Goal: Answer question/provide support: Share knowledge or assist other users

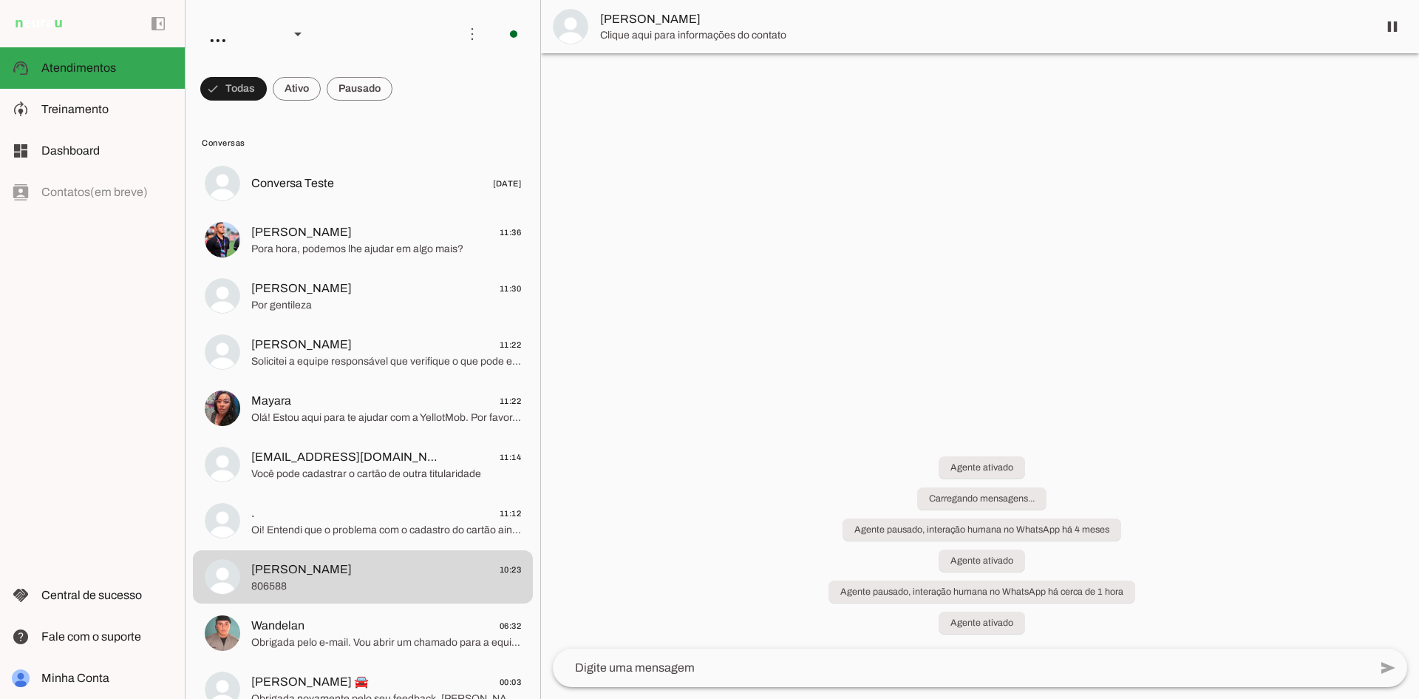
click at [358, 89] on span at bounding box center [360, 88] width 66 height 35
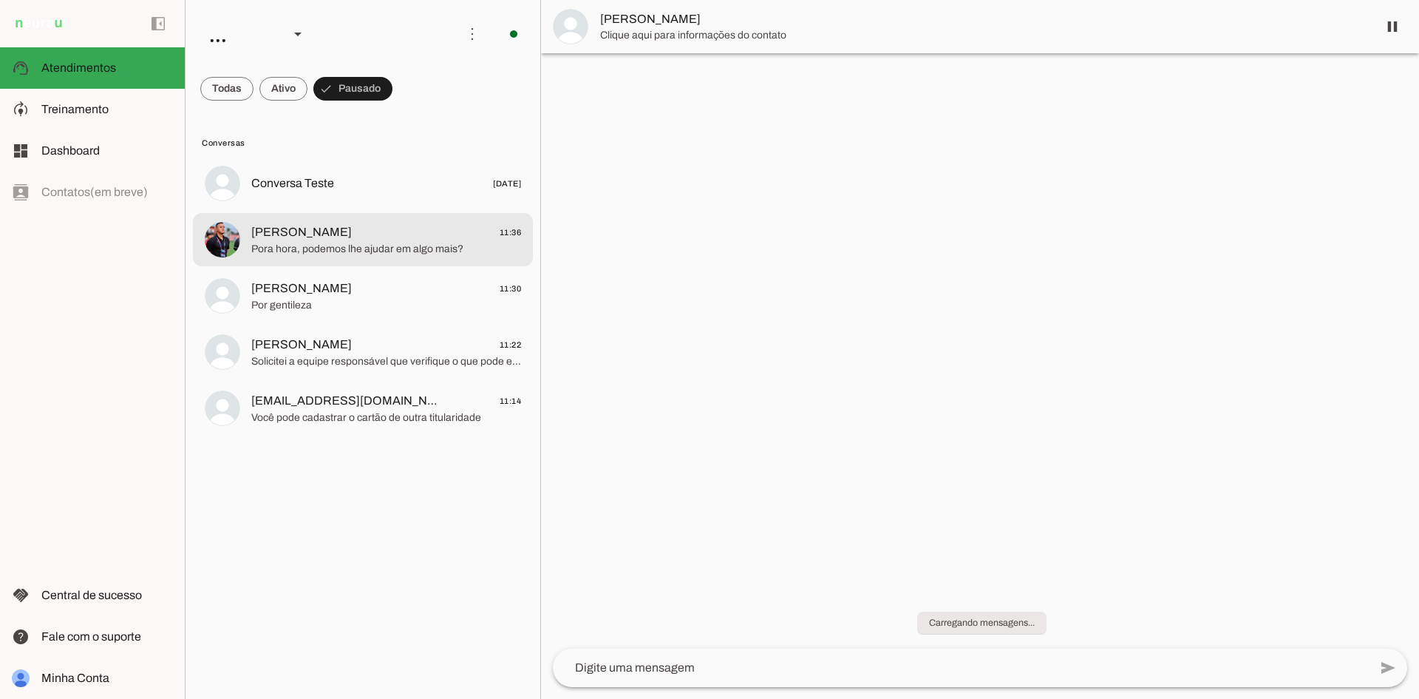
click at [356, 239] on span "[PERSON_NAME] 11:36" at bounding box center [386, 232] width 270 height 18
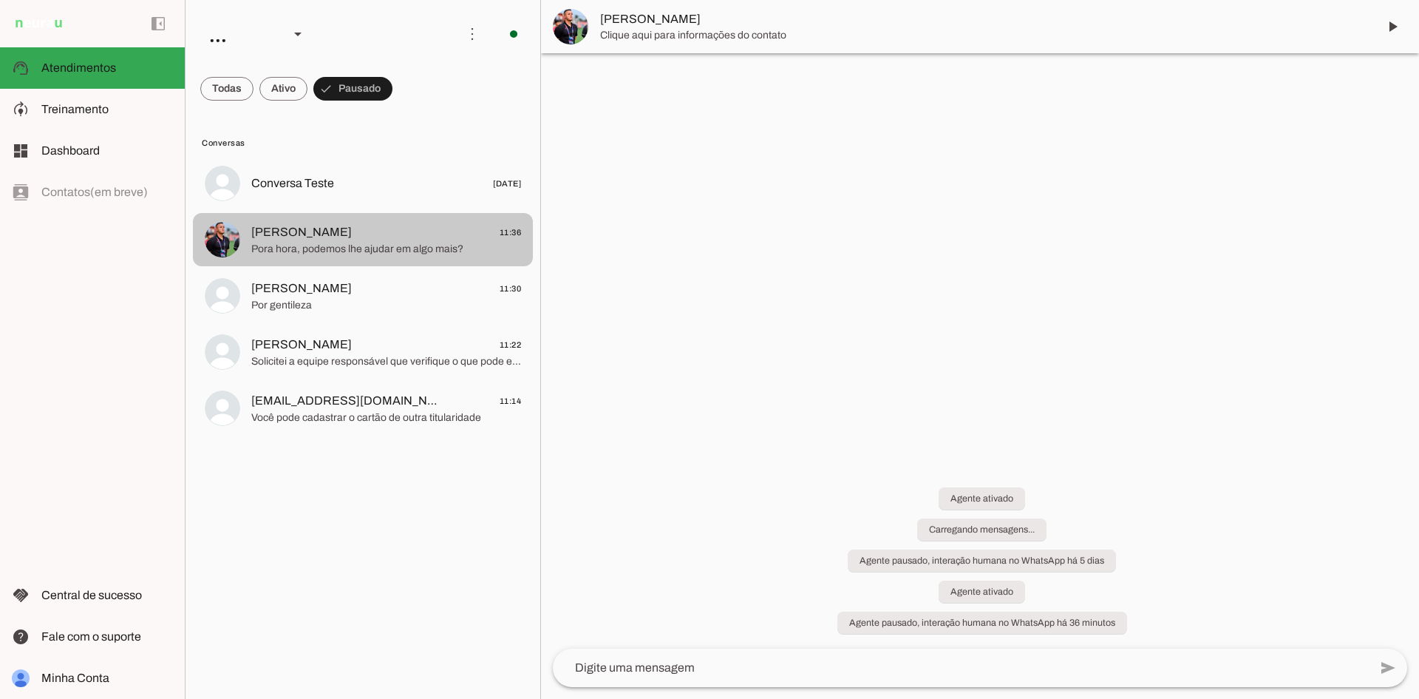
scroll to position [1645, 0]
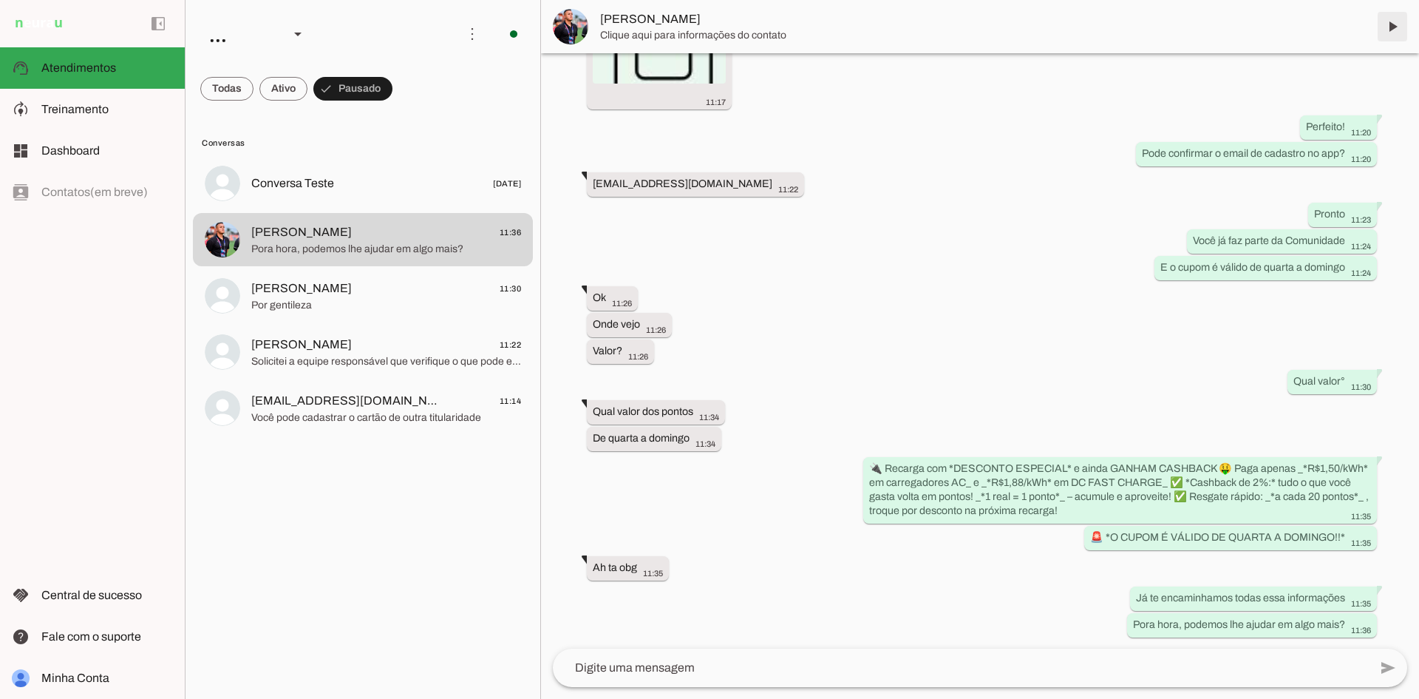
click at [1398, 26] on span at bounding box center [1392, 26] width 35 height 35
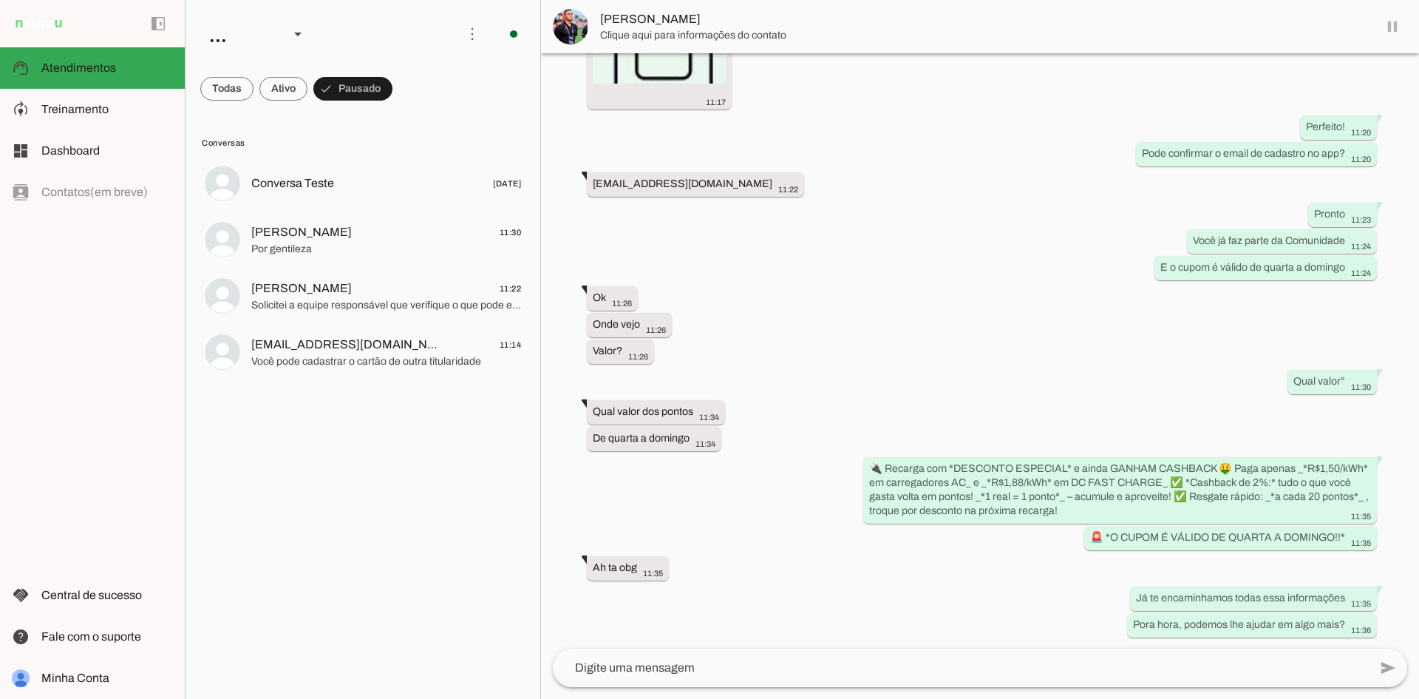
scroll to position [0, 0]
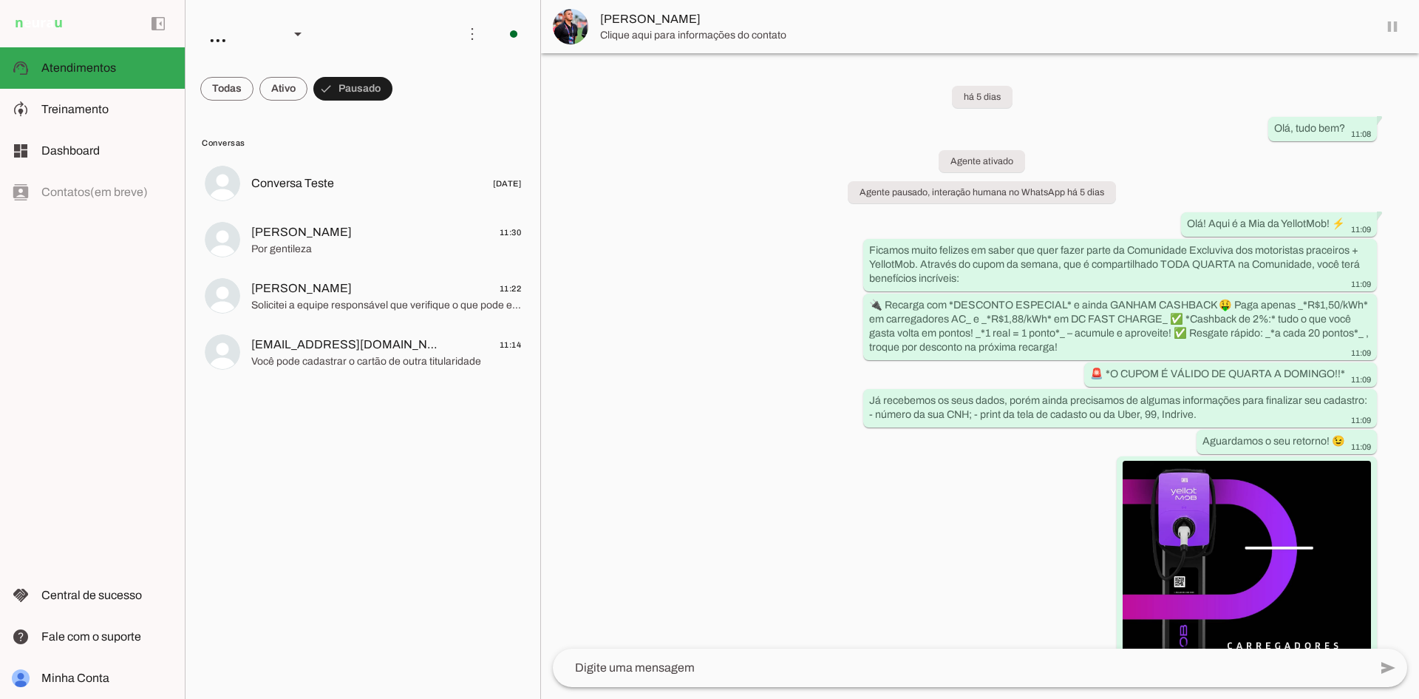
click at [649, 10] on md-item "[PERSON_NAME]" at bounding box center [980, 26] width 878 height 53
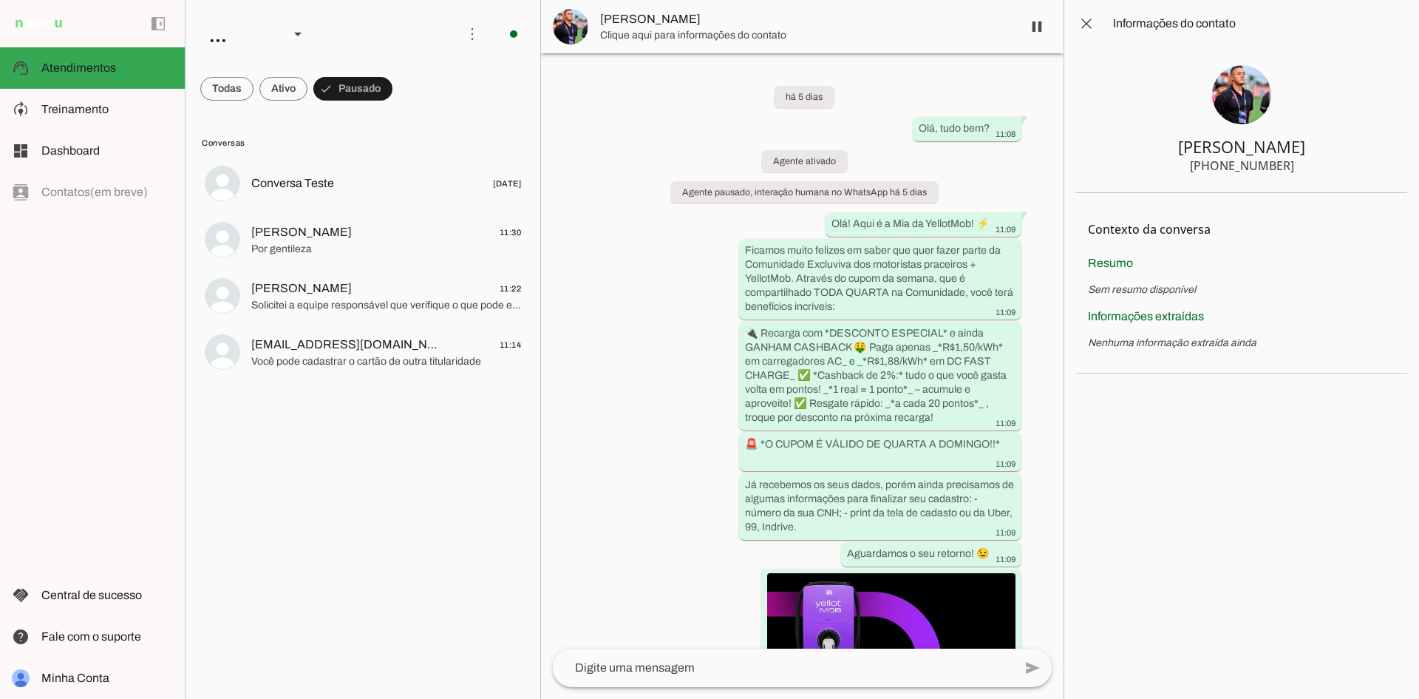
click at [1249, 90] on img at bounding box center [1241, 94] width 59 height 59
click at [1087, 27] on span at bounding box center [1086, 23] width 35 height 35
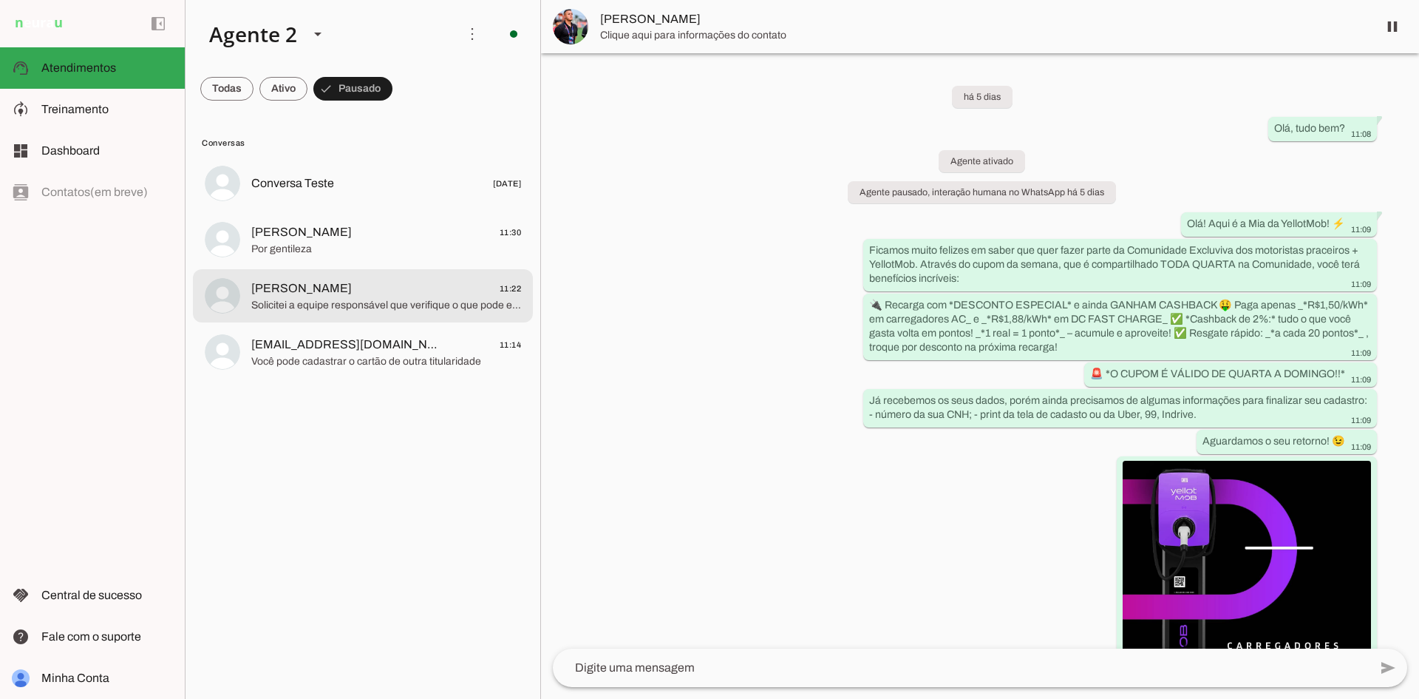
click at [395, 302] on span "Solicitei a equipe responsável que verifique o que pode estar impedindo o sehor…" at bounding box center [386, 305] width 270 height 15
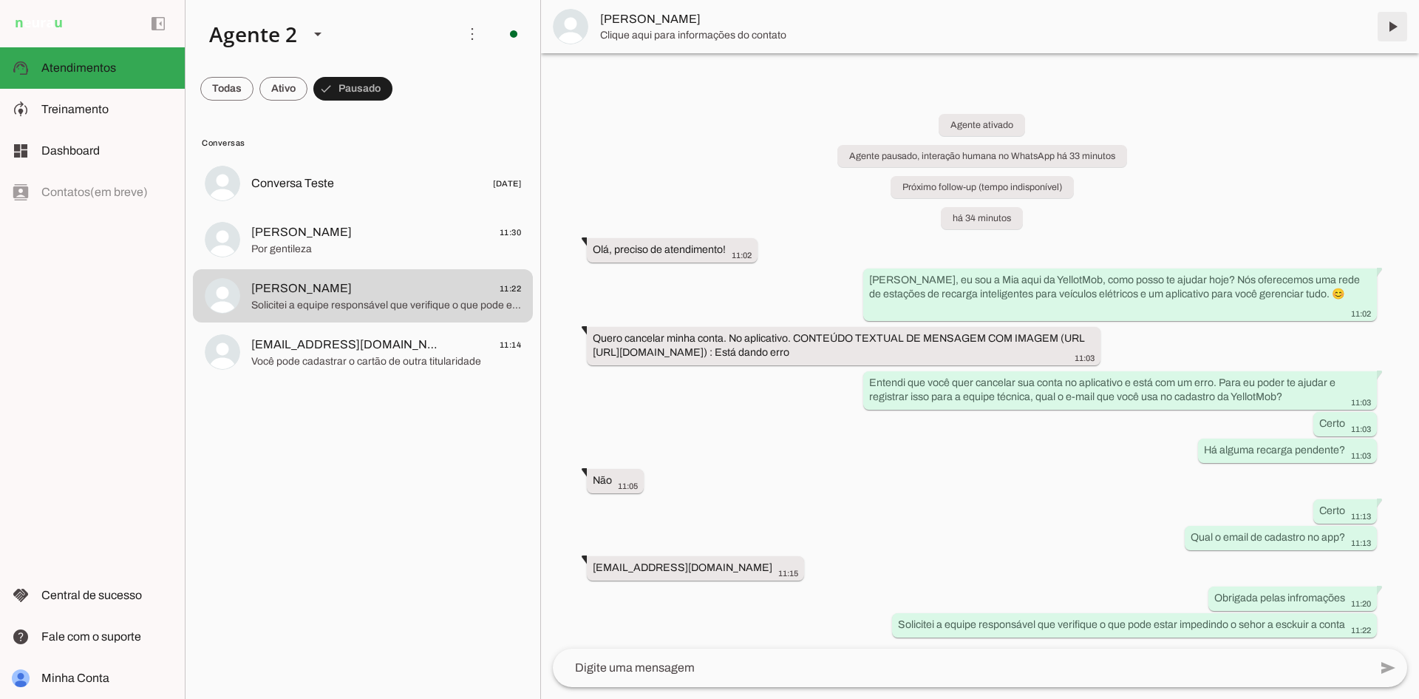
click at [1395, 24] on span at bounding box center [1392, 26] width 35 height 35
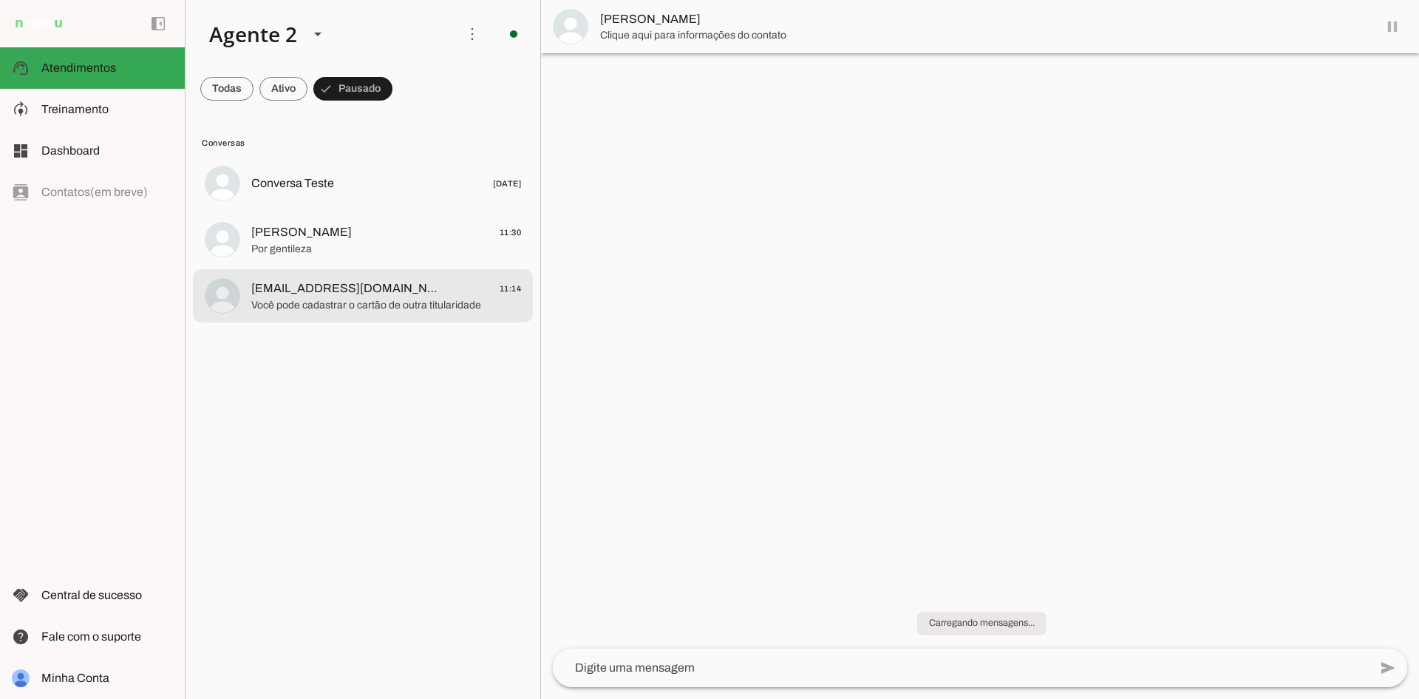
click at [347, 298] on span "Você pode cadastrar o cartão de outra titularidade" at bounding box center [386, 305] width 270 height 15
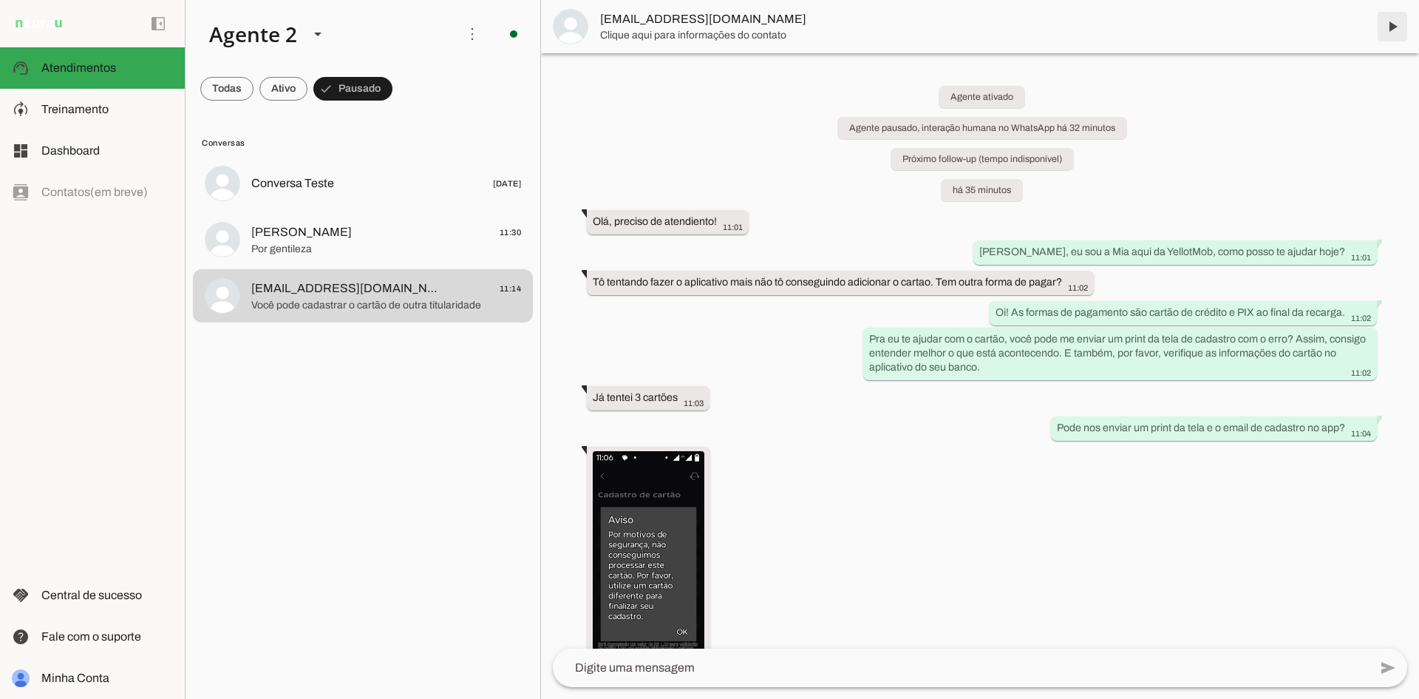
click at [1393, 29] on span at bounding box center [1392, 26] width 35 height 35
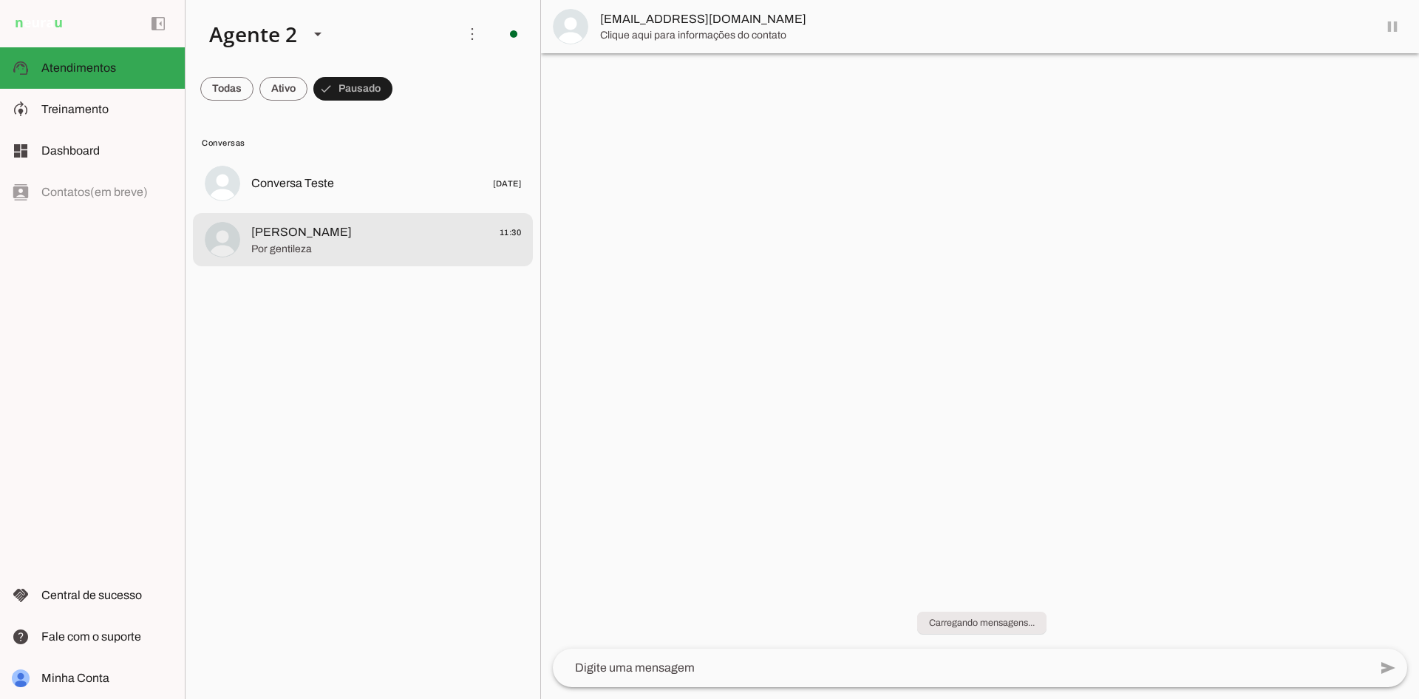
click at [437, 253] on span "Por gentileza" at bounding box center [386, 249] width 270 height 15
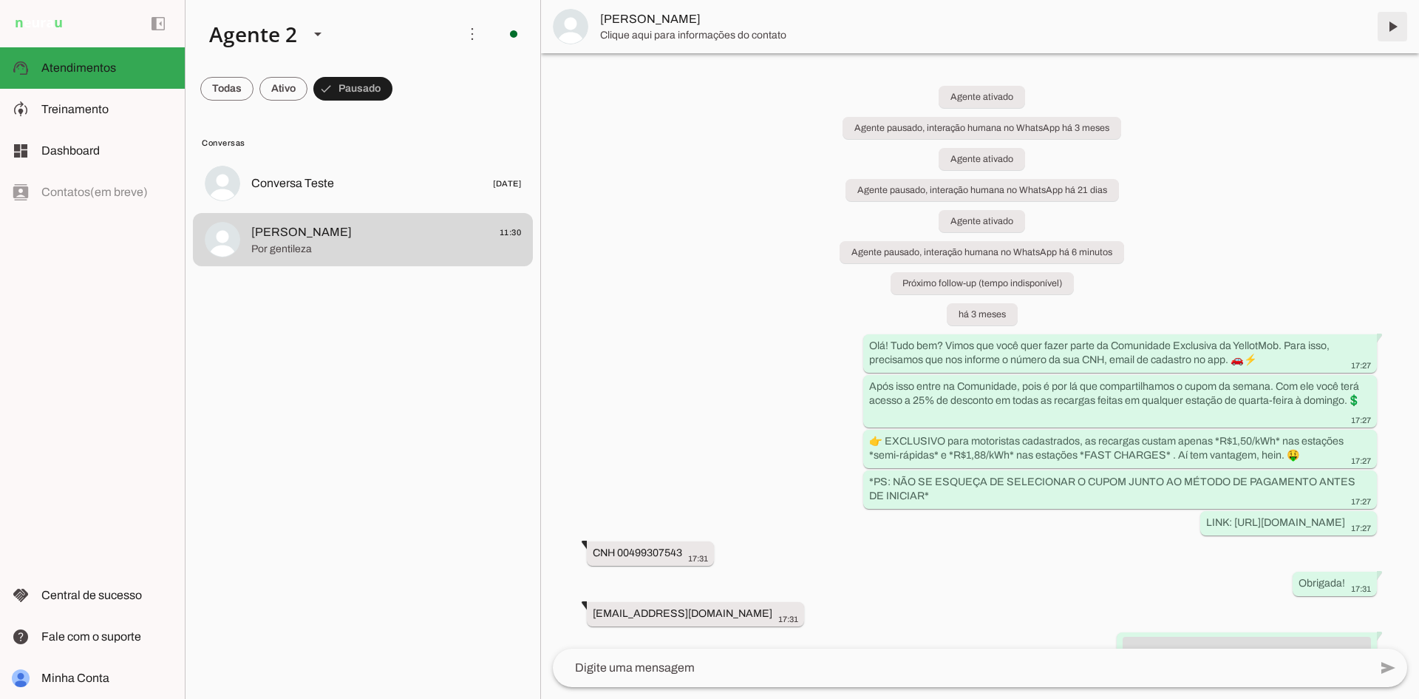
click at [1389, 24] on span at bounding box center [1392, 26] width 35 height 35
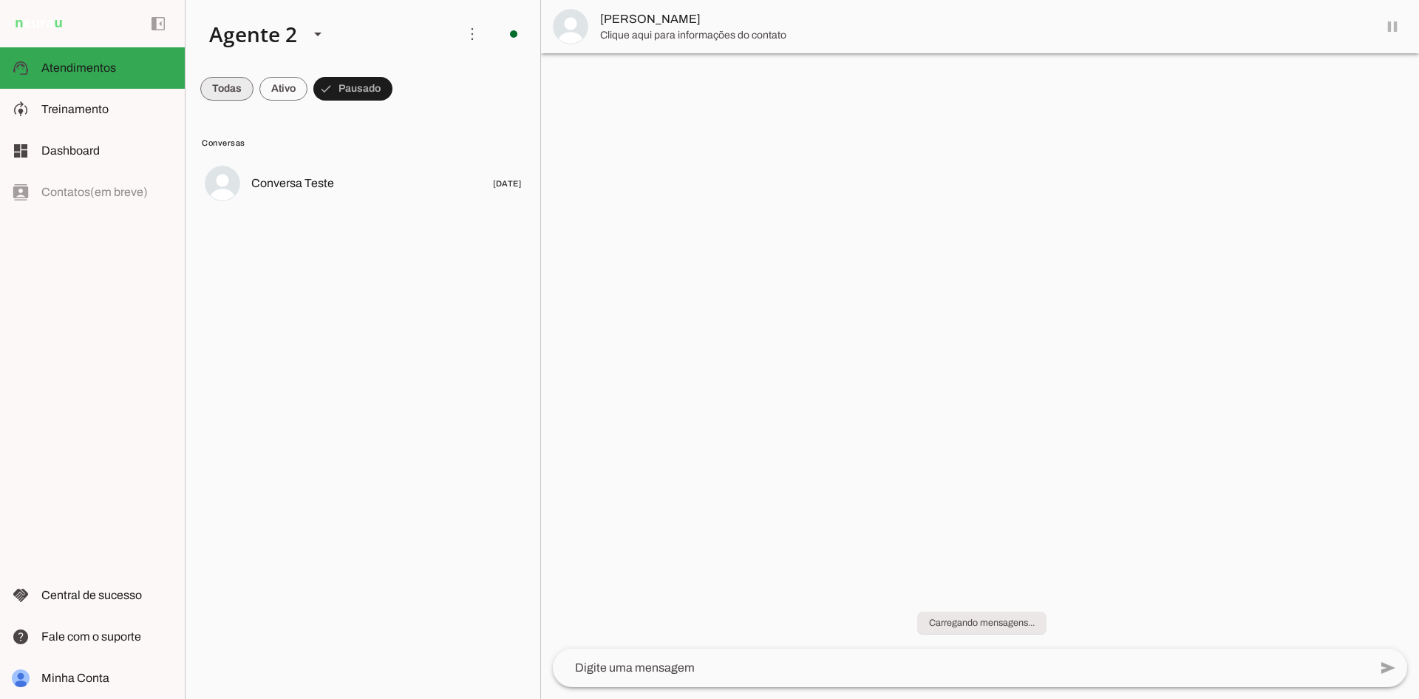
click at [213, 86] on span at bounding box center [226, 88] width 53 height 35
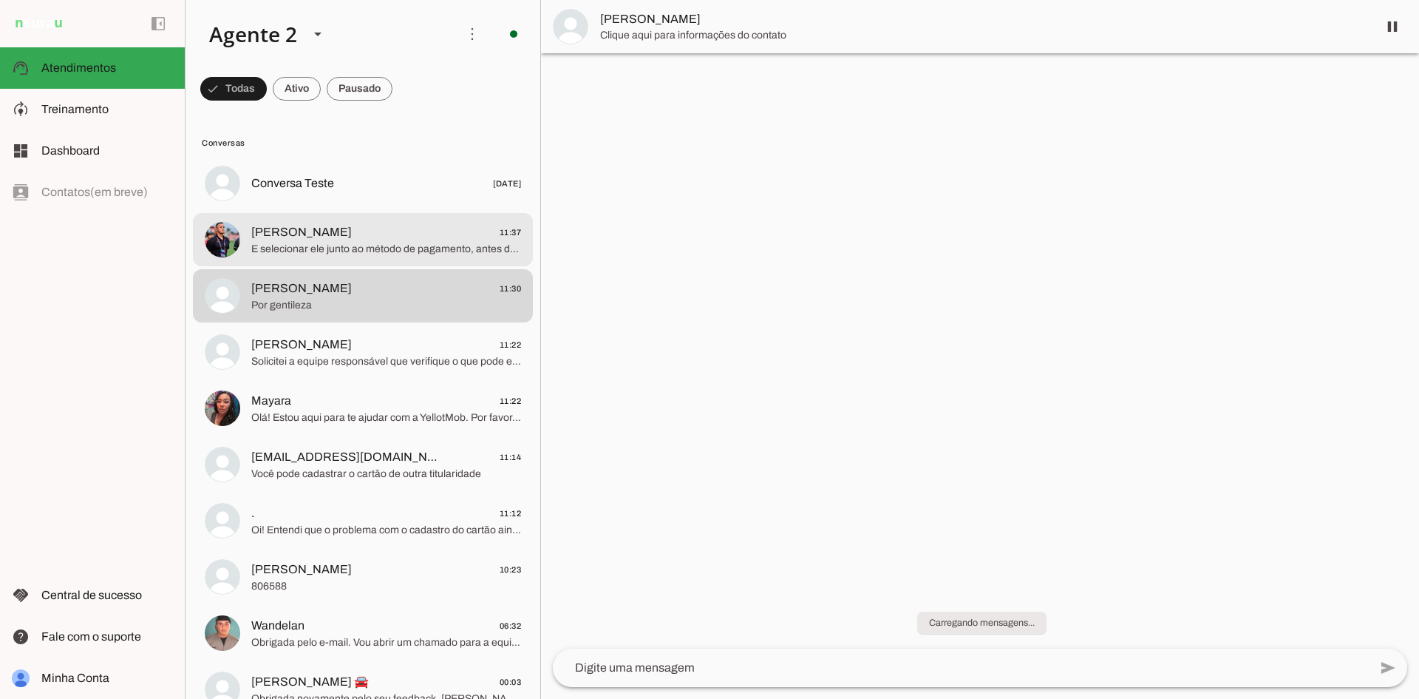
click at [385, 228] on span "[PERSON_NAME] 11:37" at bounding box center [386, 232] width 270 height 18
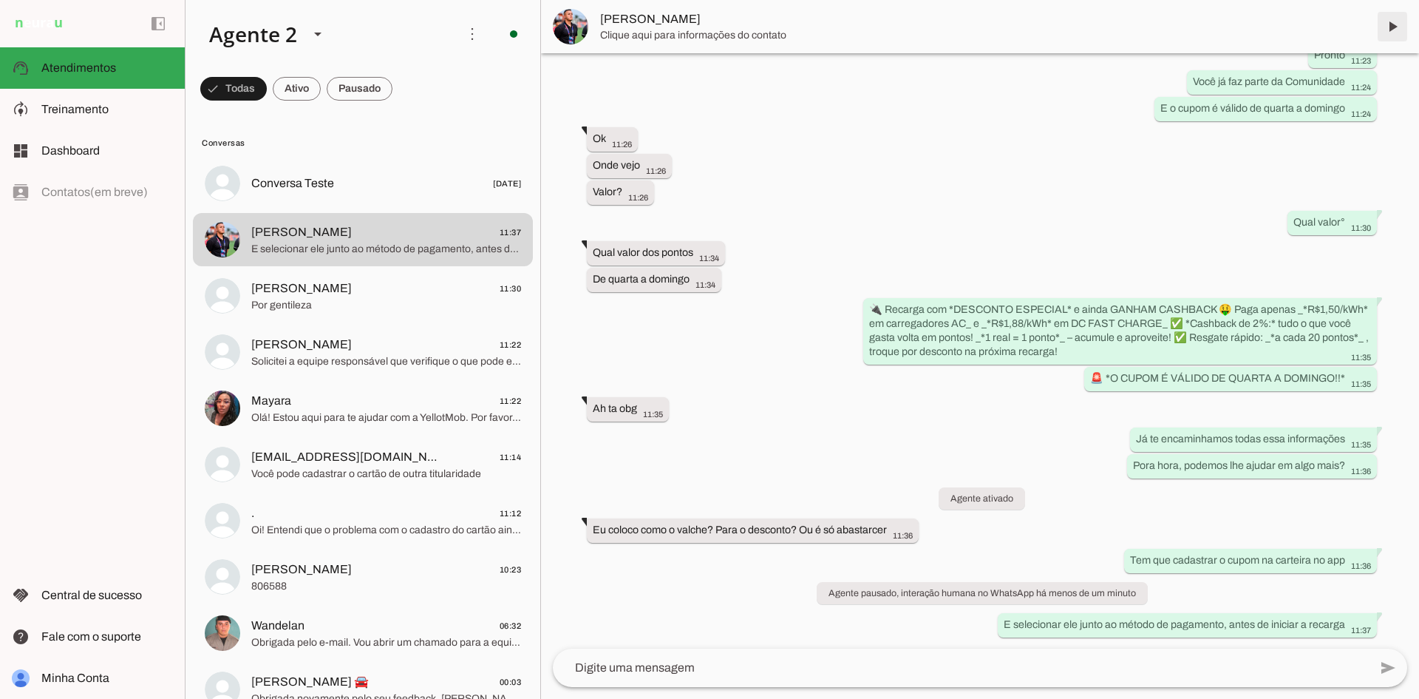
click at [1400, 20] on span at bounding box center [1392, 26] width 35 height 35
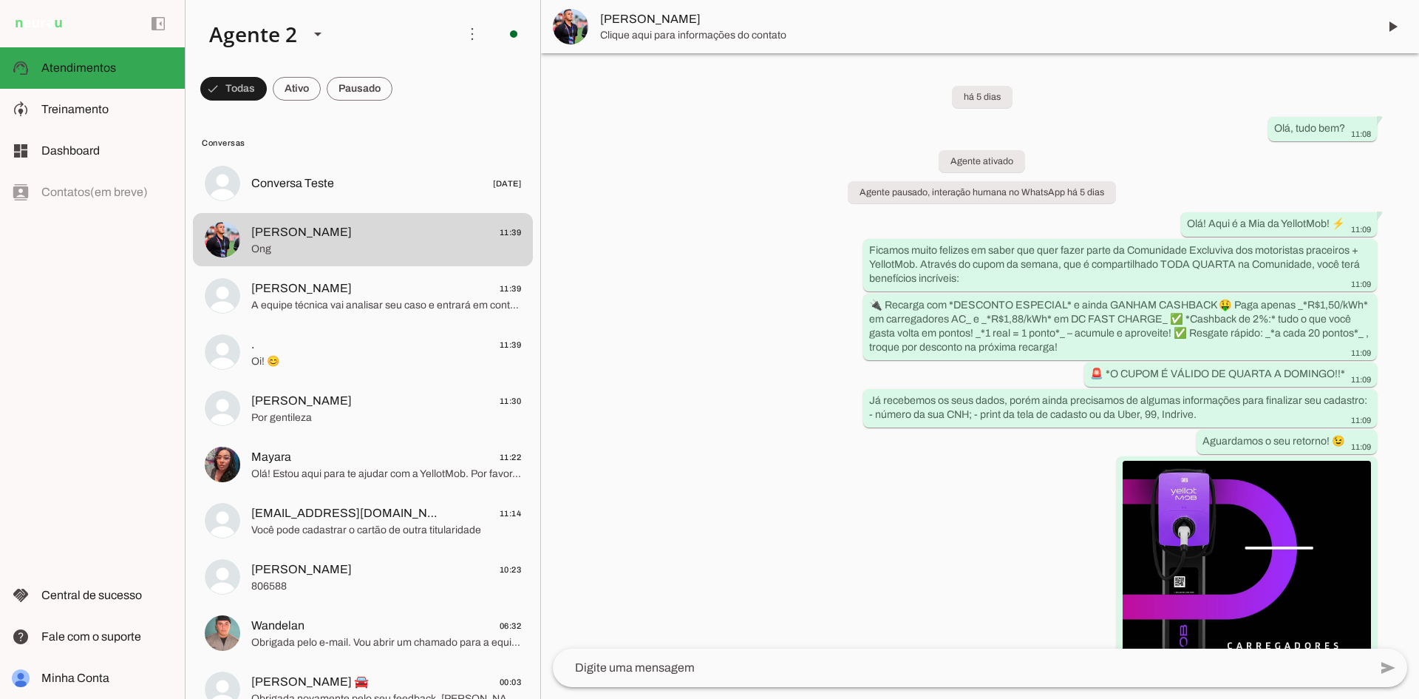
click at [368, 67] on md-item "more_vert circle Ações do Agente Agente ligado e respondendo automaticamente O …" at bounding box center [363, 34] width 355 height 68
click at [371, 85] on span at bounding box center [360, 88] width 66 height 35
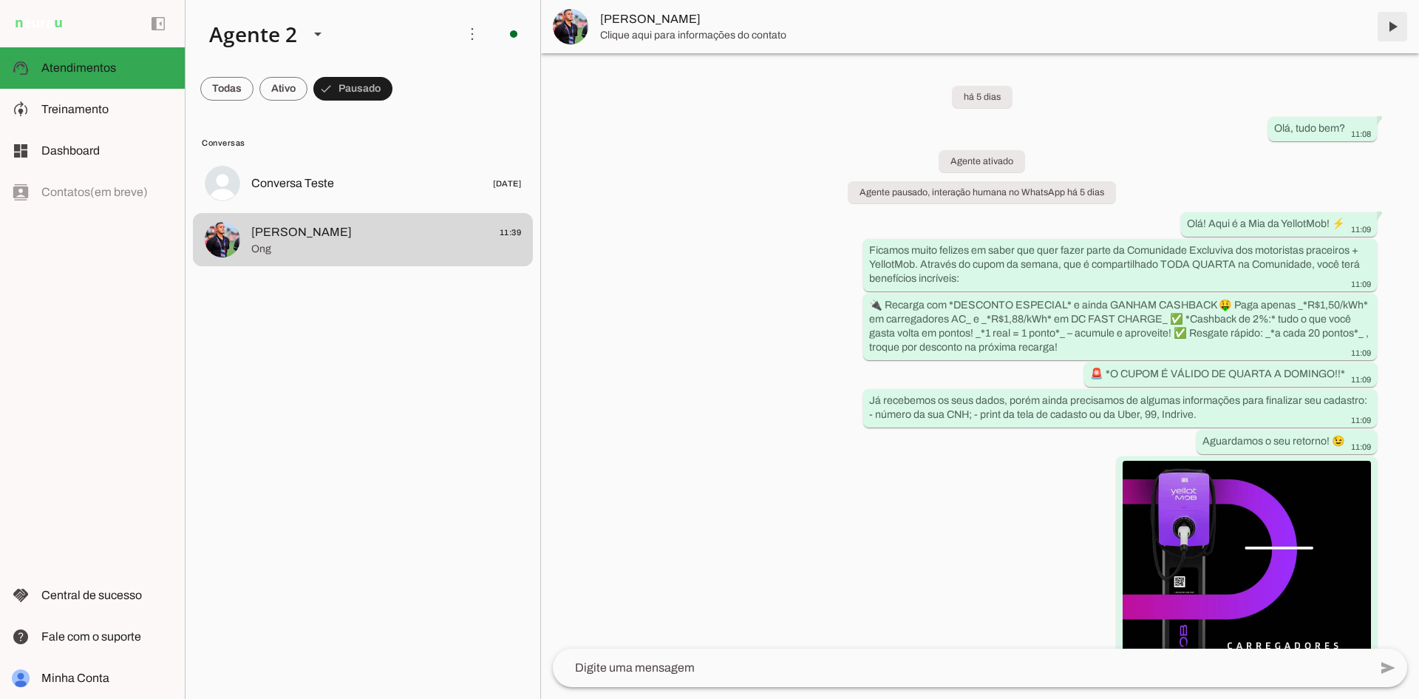
click at [1399, 17] on span at bounding box center [1392, 26] width 35 height 35
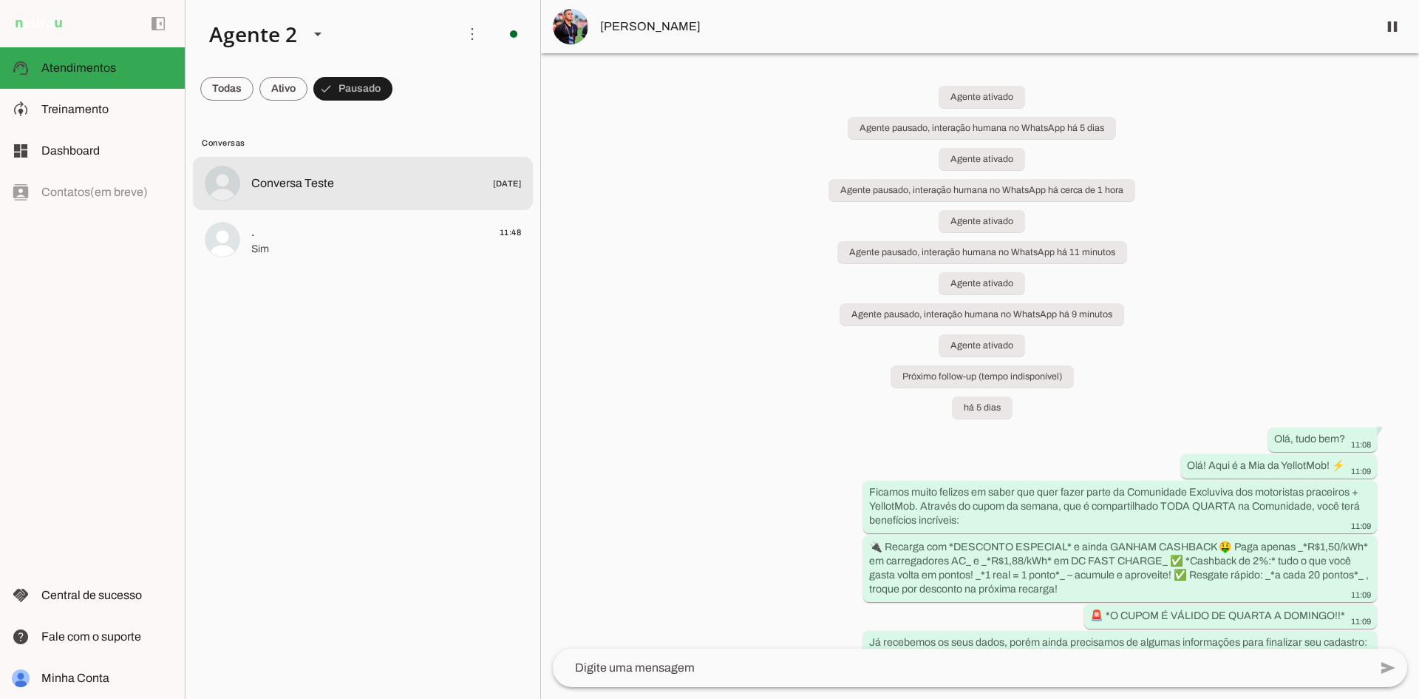
click at [361, 265] on md-item ". 11:48 Sim" at bounding box center [363, 239] width 340 height 53
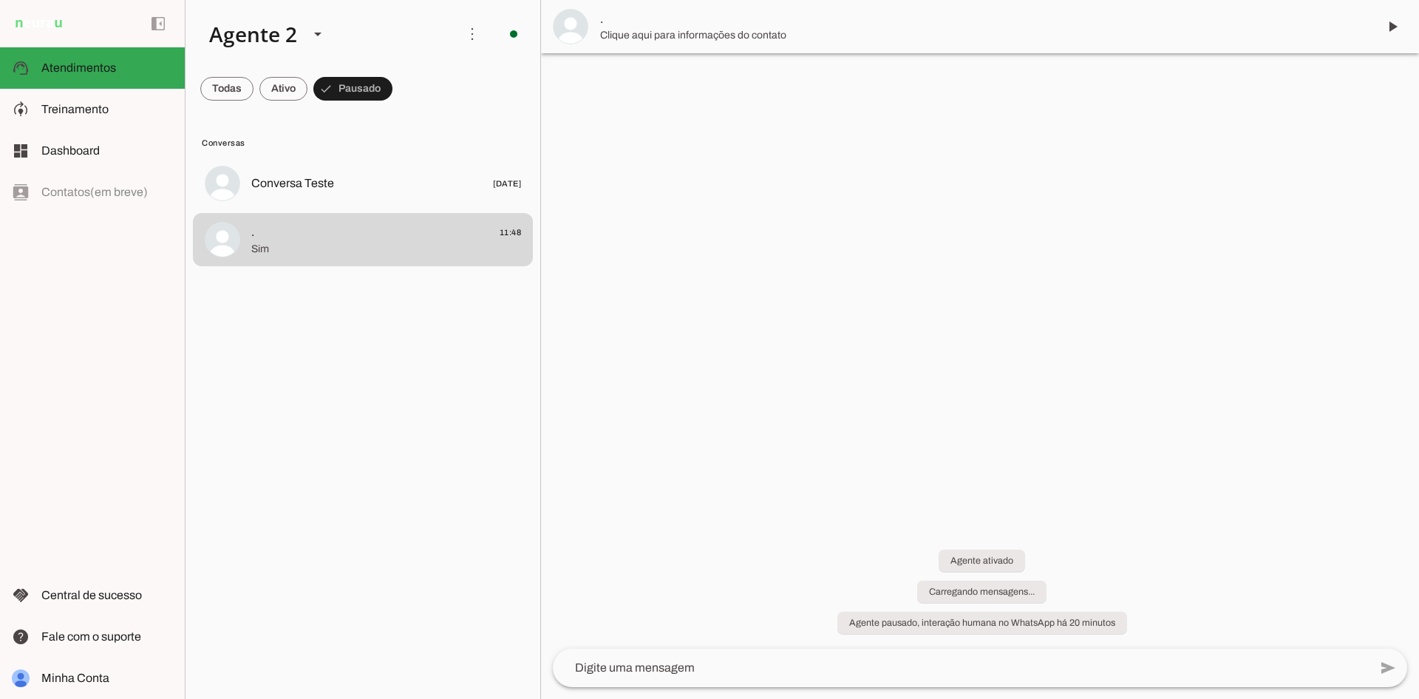
click at [1385, 29] on span at bounding box center [1392, 26] width 35 height 35
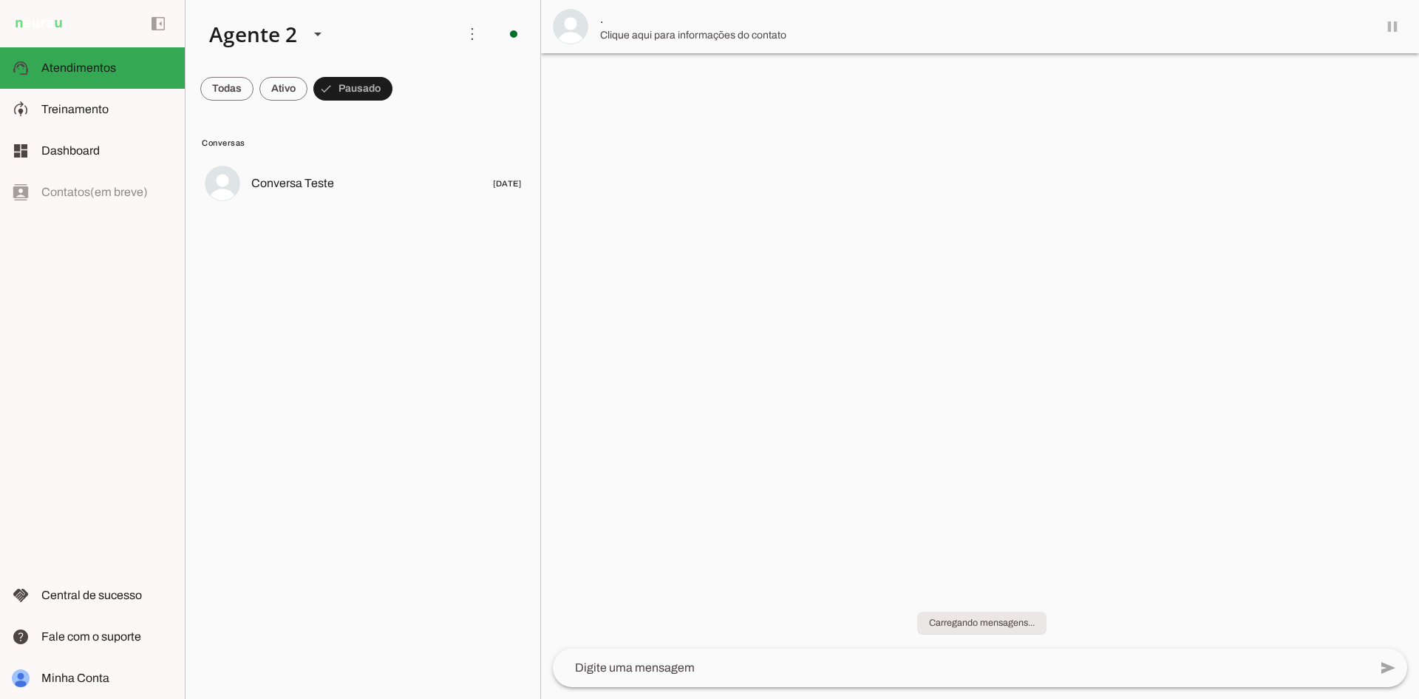
click at [211, 84] on span at bounding box center [226, 88] width 53 height 35
